Goal: Task Accomplishment & Management: Manage account settings

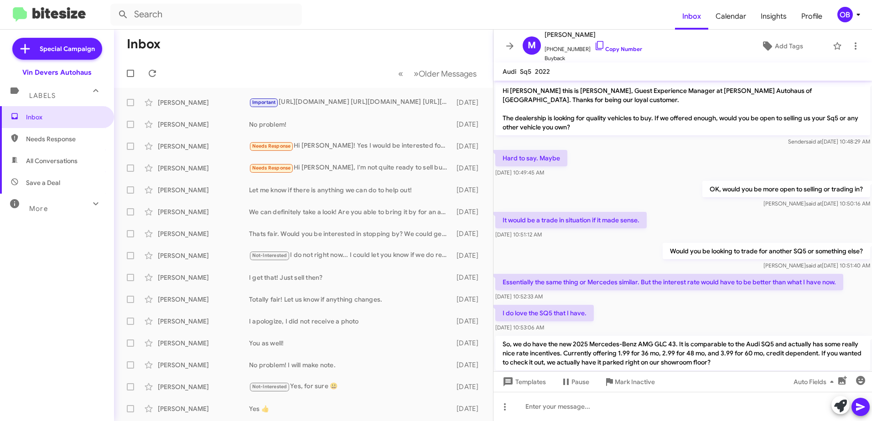
click at [55, 168] on span "All Conversations" at bounding box center [57, 161] width 114 height 22
type input "in:all-conversations"
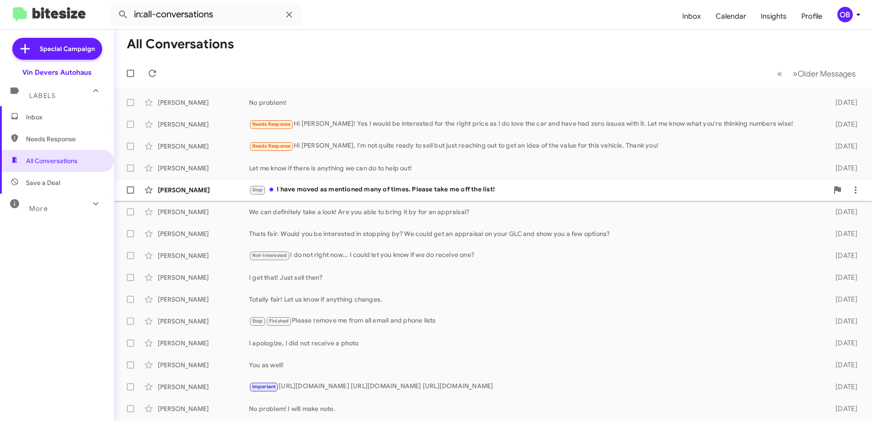
click at [553, 193] on div "Stop I have moved as mentioned many of times. Please take me off the list!" at bounding box center [538, 190] width 579 height 10
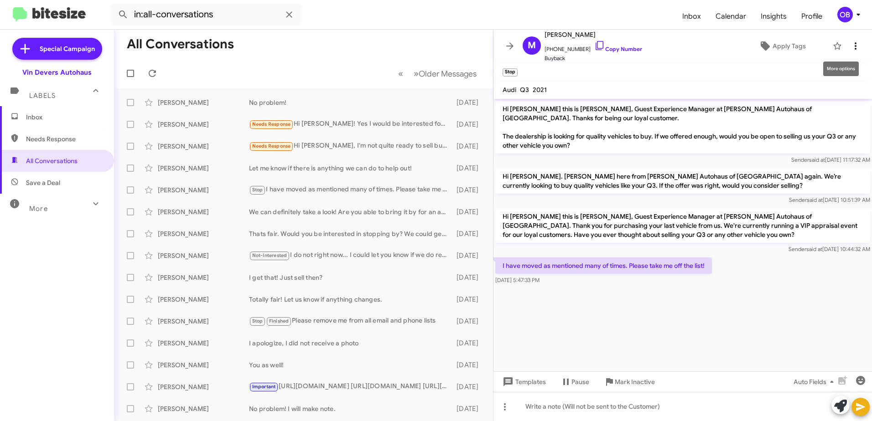
click at [852, 52] on button at bounding box center [855, 46] width 18 height 18
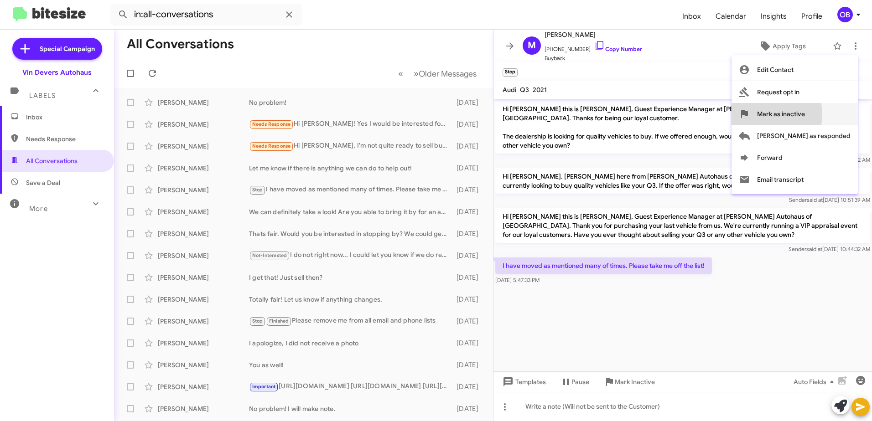
click at [796, 114] on span "Mark as inactive" at bounding box center [781, 114] width 48 height 22
